Goal: Transaction & Acquisition: Purchase product/service

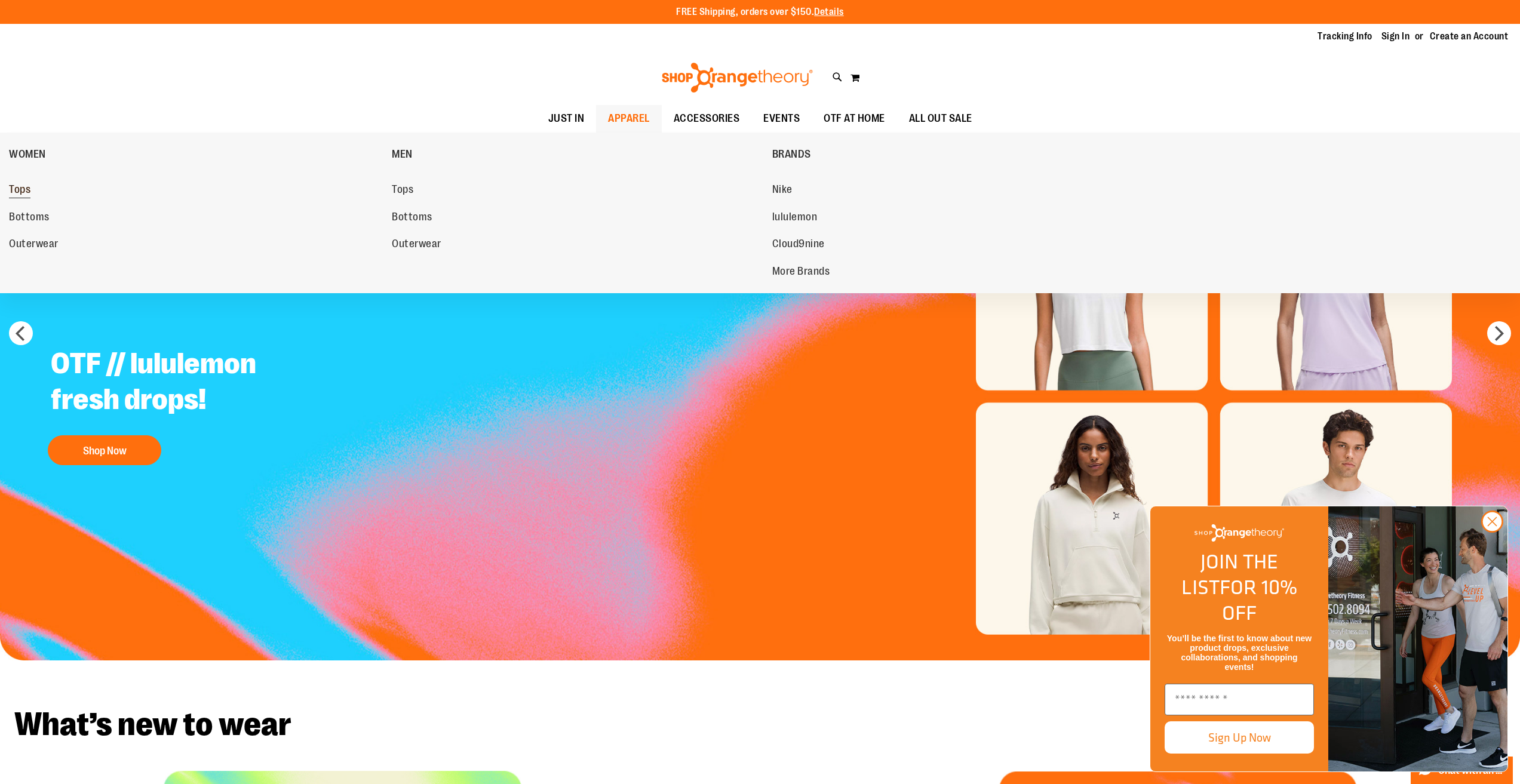
click at [20, 187] on span "Tops" at bounding box center [20, 190] width 22 height 15
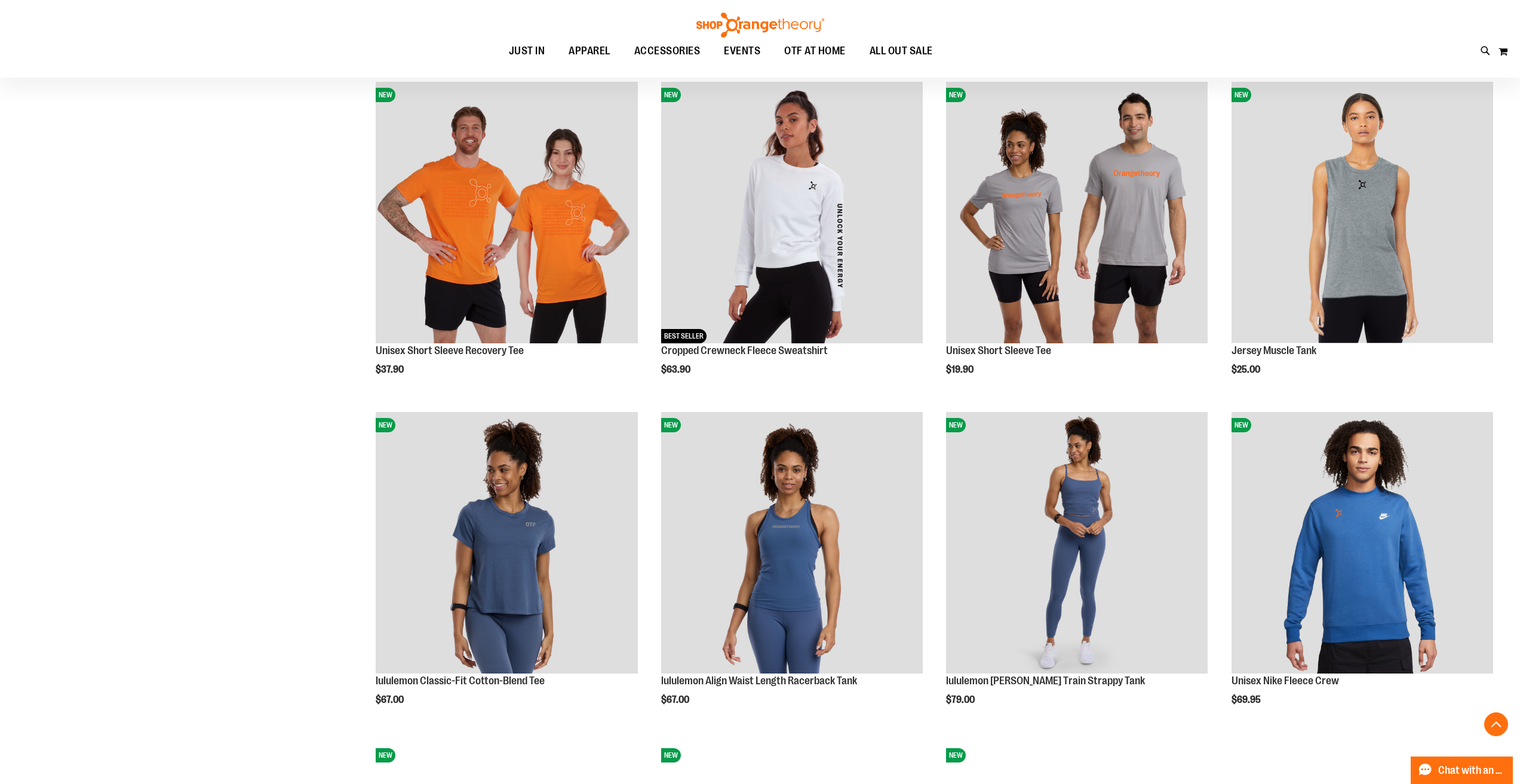
scroll to position [1193, 0]
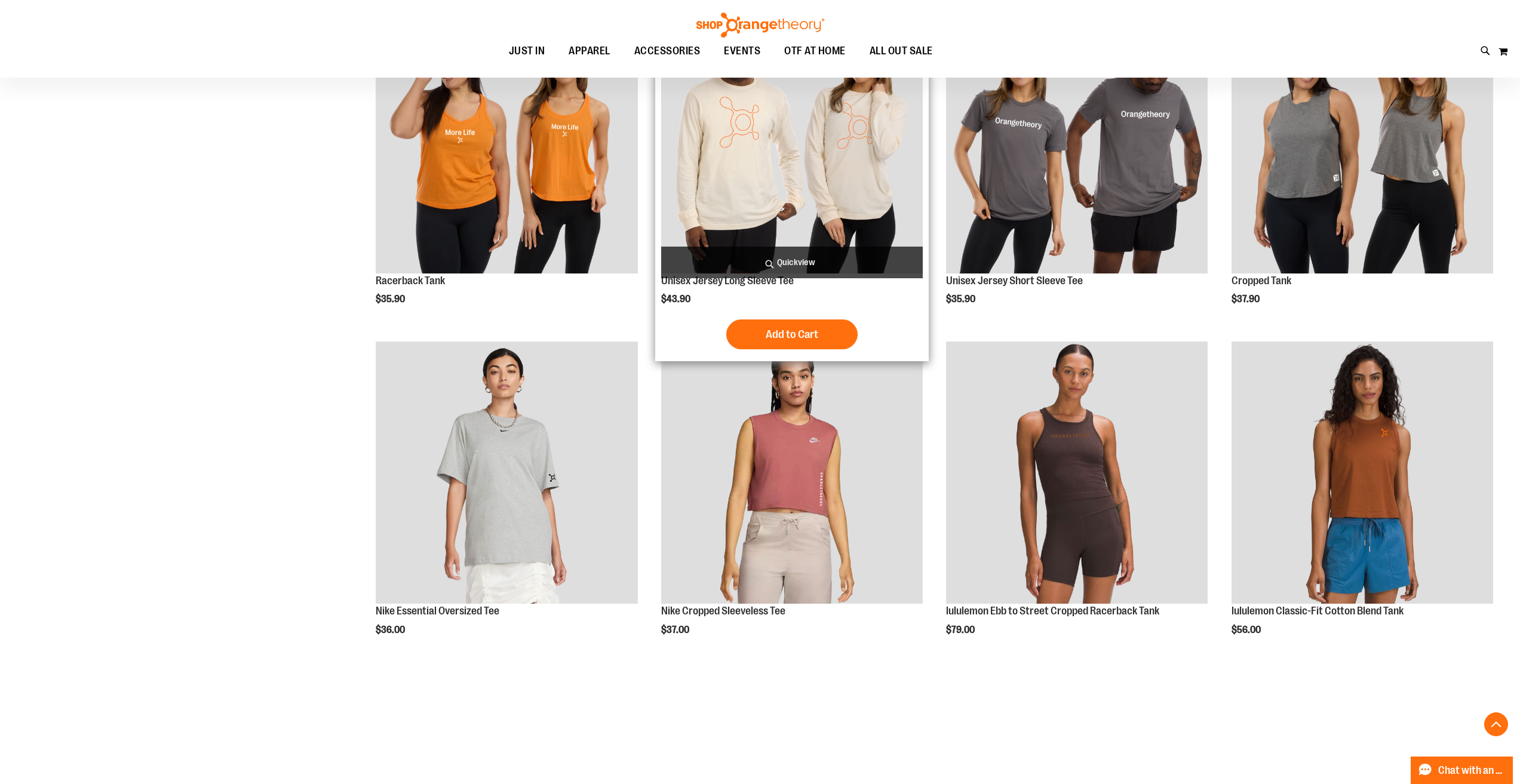
scroll to position [2268, 0]
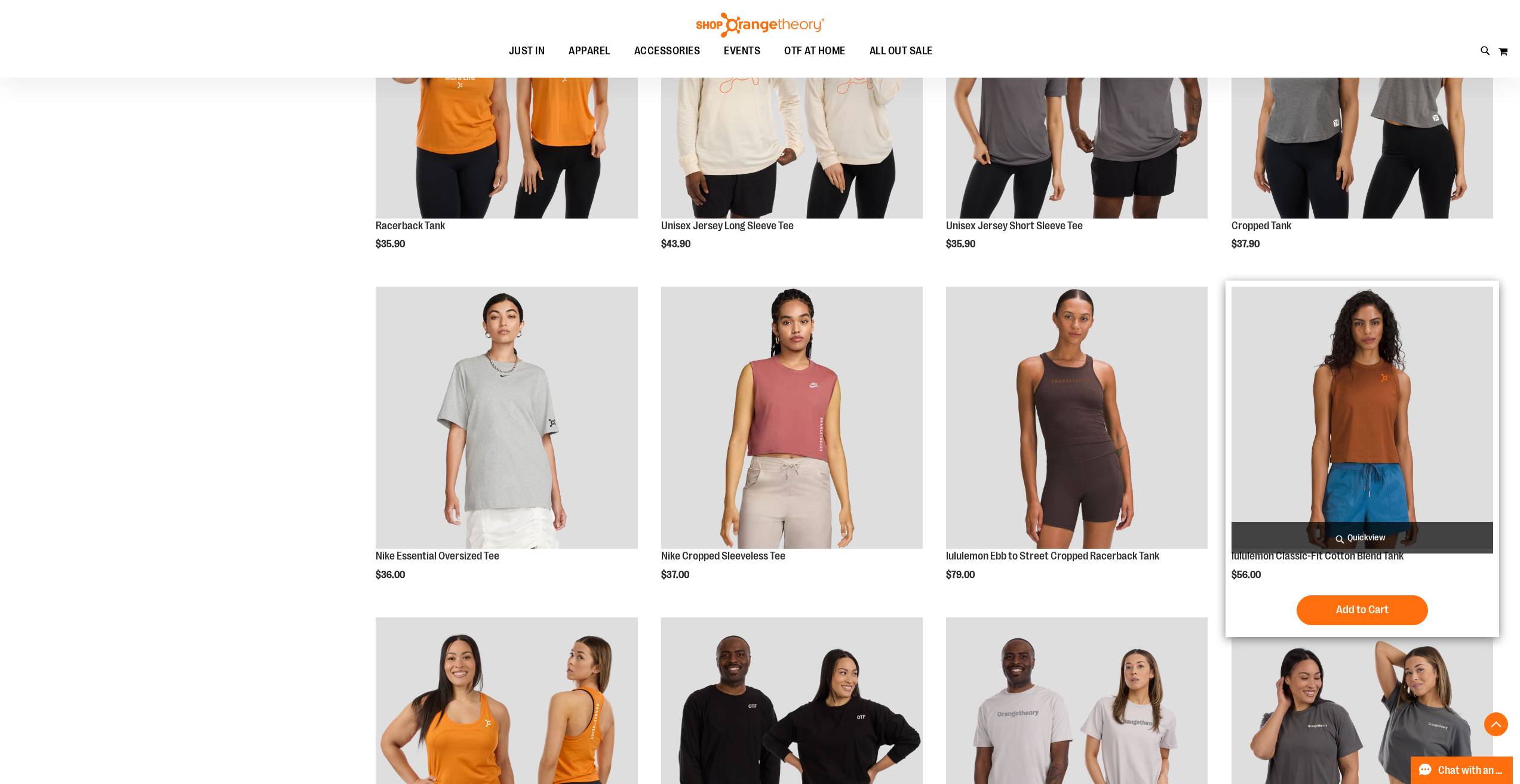
click at [1334, 487] on img "product" at bounding box center [1363, 417] width 262 height 262
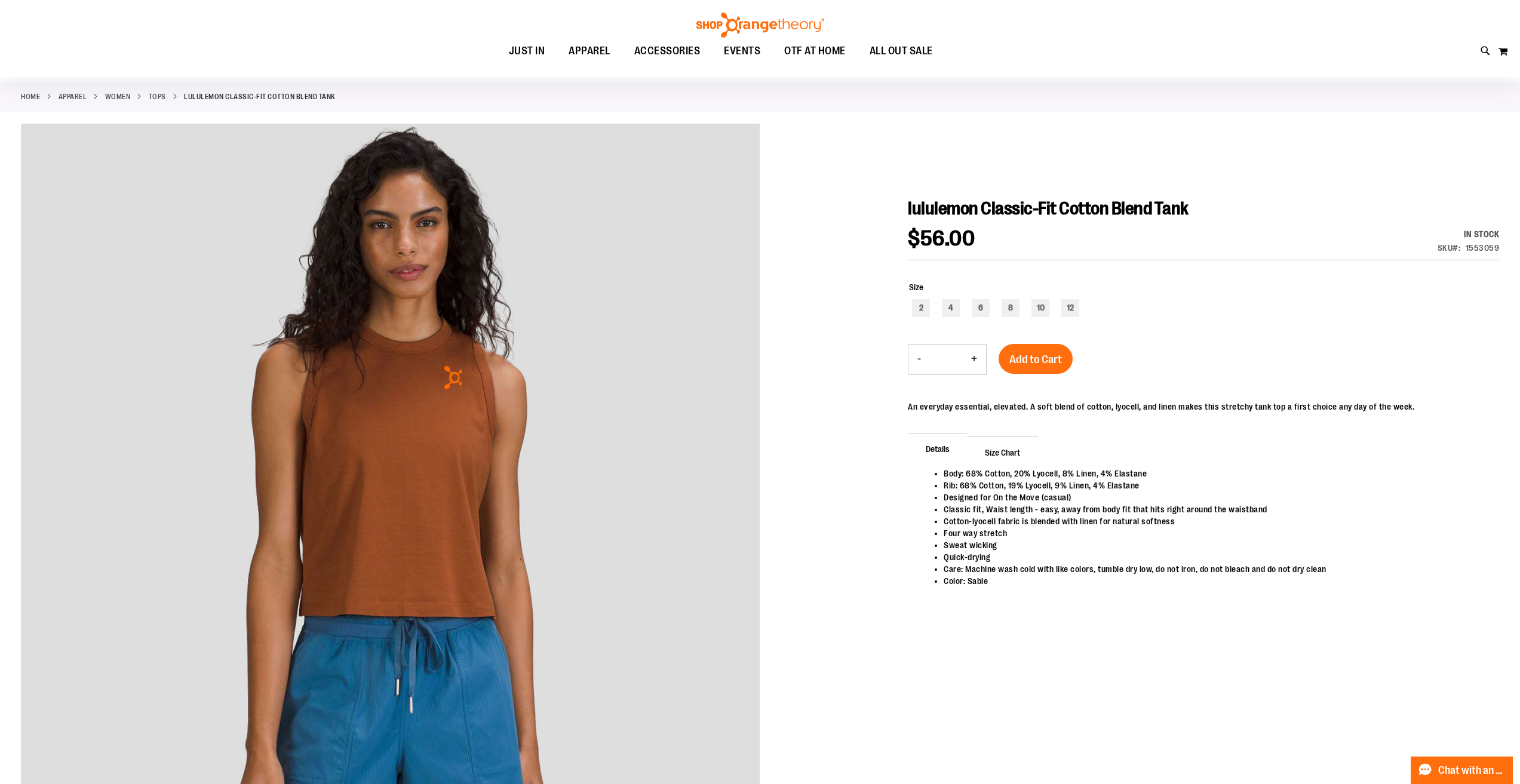
scroll to position [59, 0]
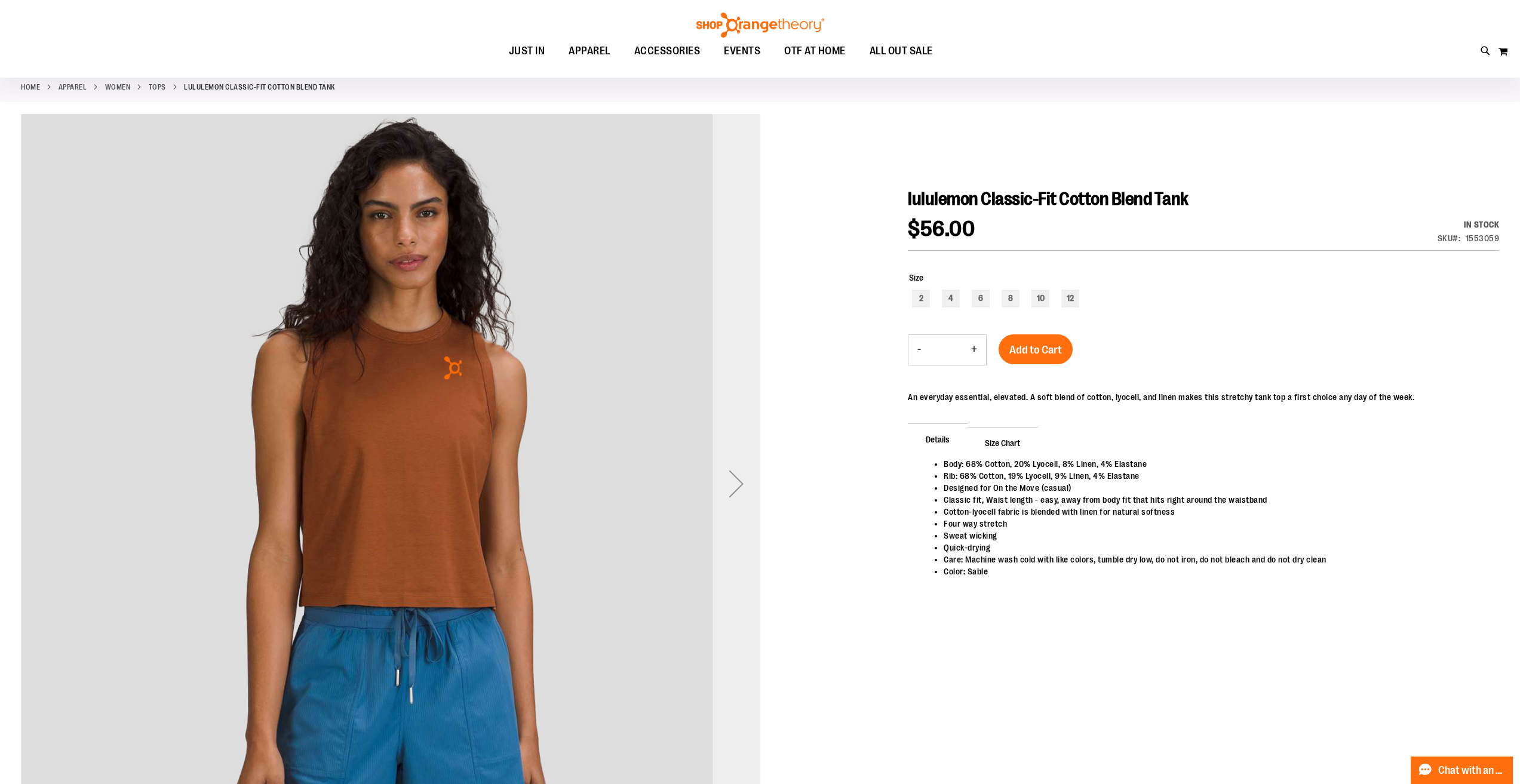
click at [738, 486] on div "Next" at bounding box center [736, 483] width 47 height 47
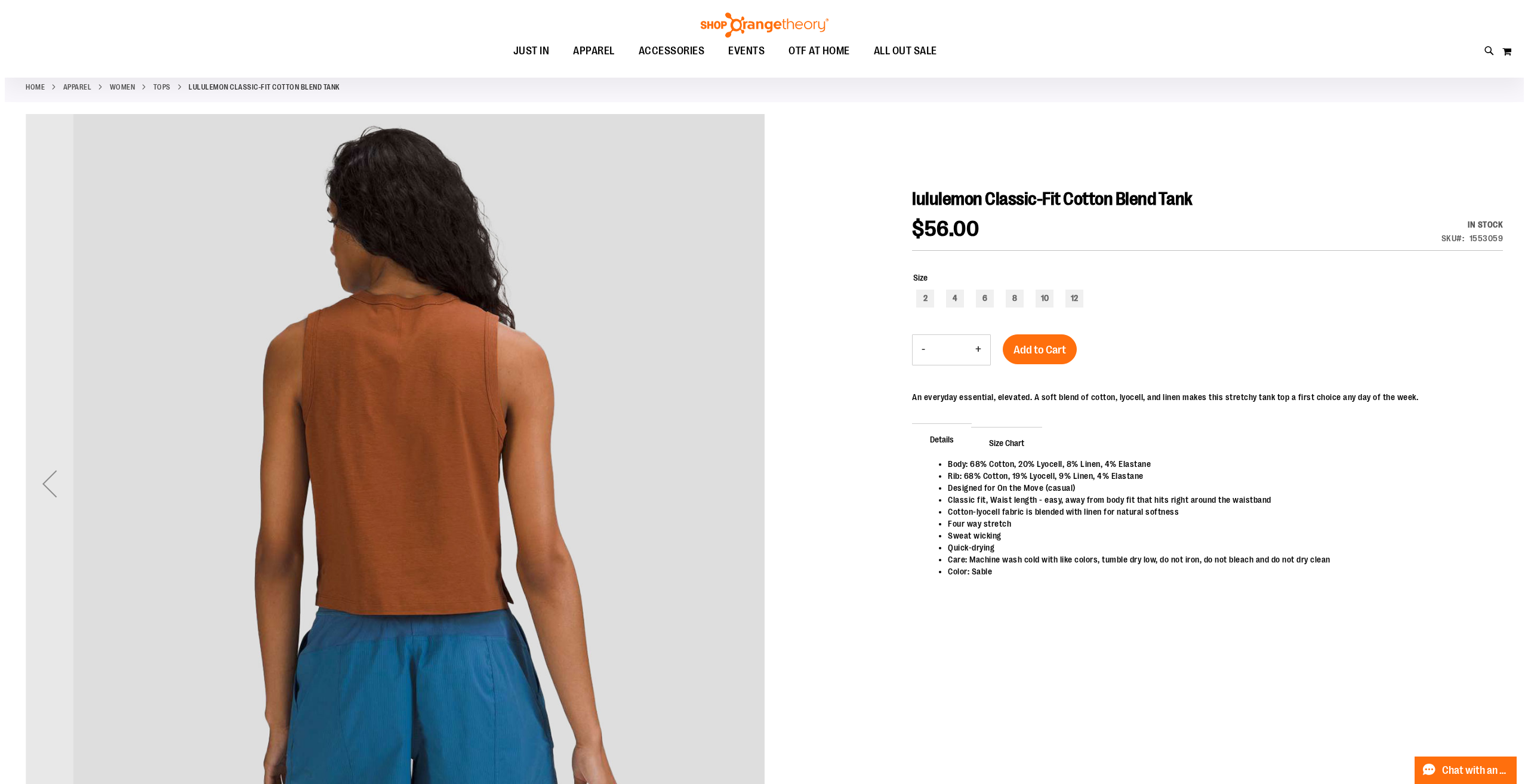
scroll to position [0, 0]
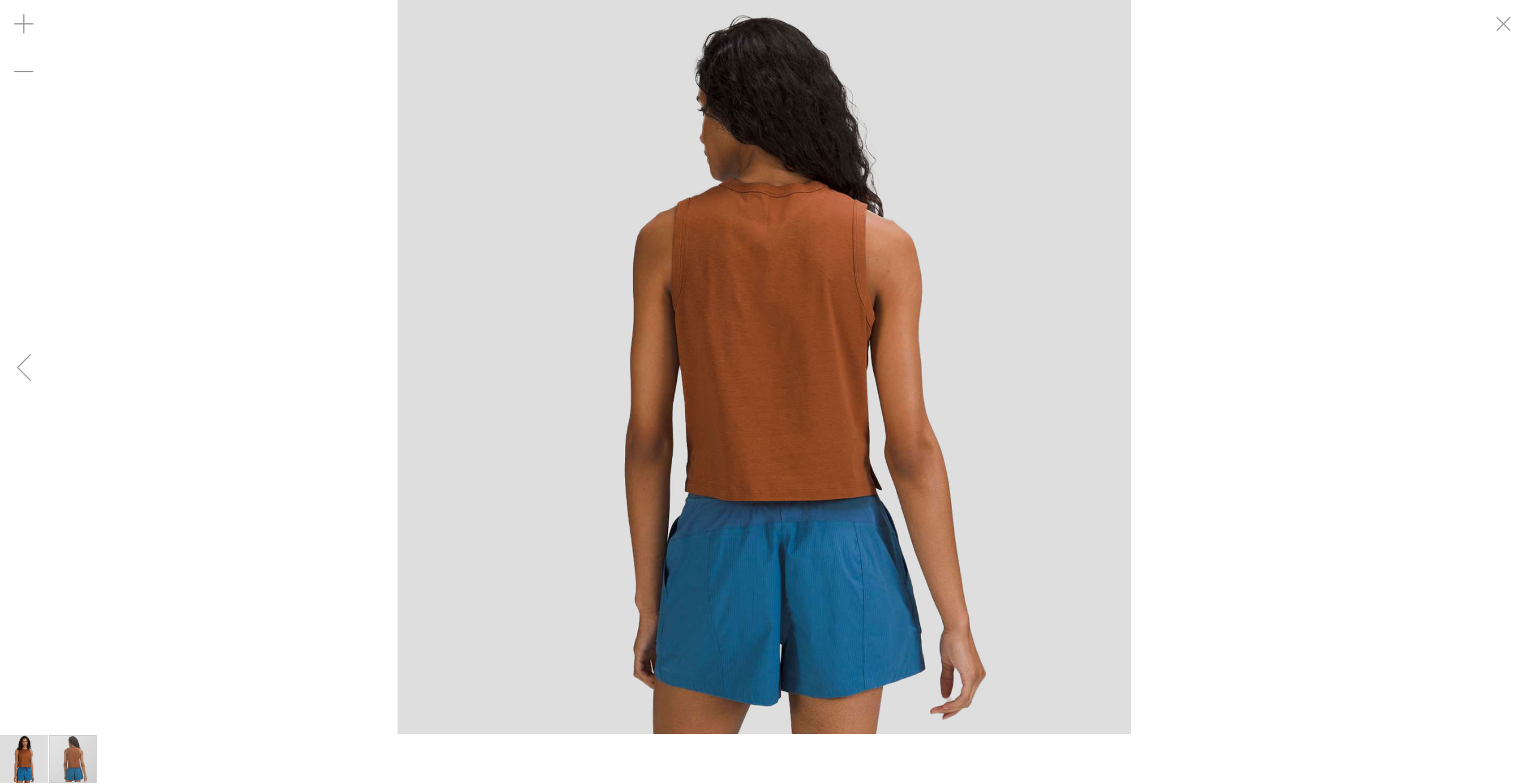
click at [23, 741] on img "image 1 of 2" at bounding box center [24, 759] width 47 height 47
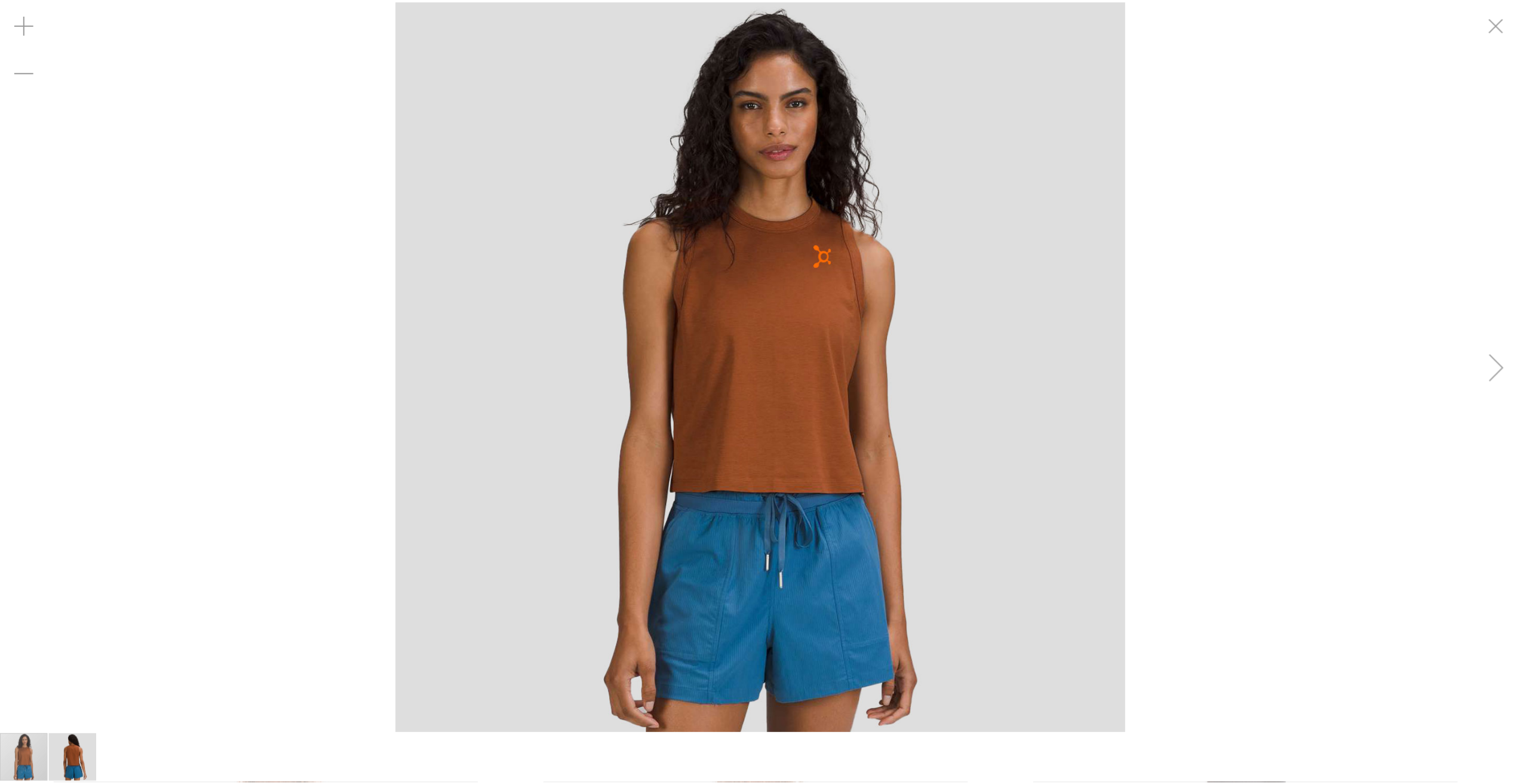
scroll to position [58, 0]
